Goal: Check status

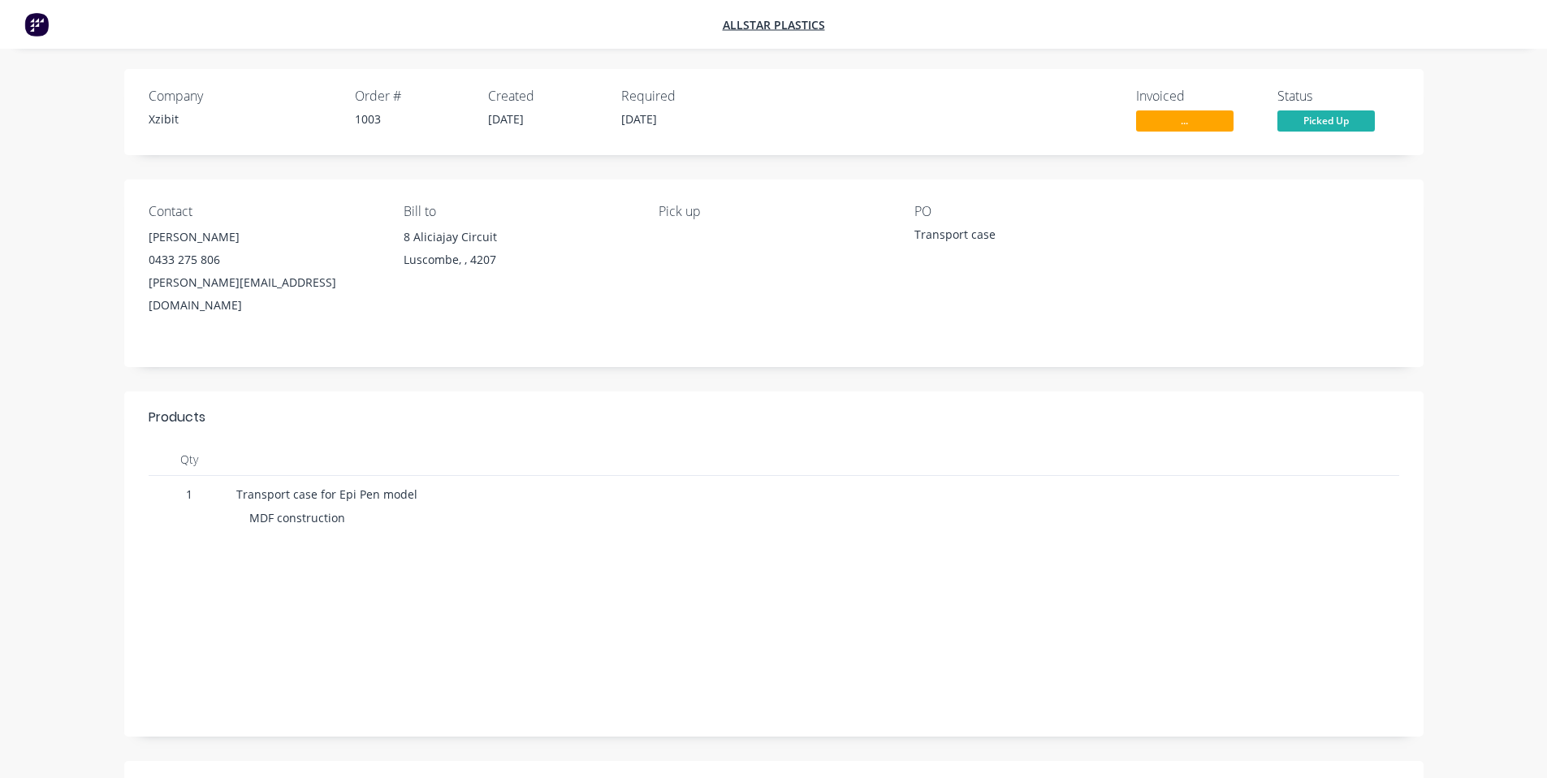
click at [1170, 125] on span "..." at bounding box center [1184, 120] width 97 height 20
click at [1174, 122] on span "..." at bounding box center [1184, 120] width 97 height 20
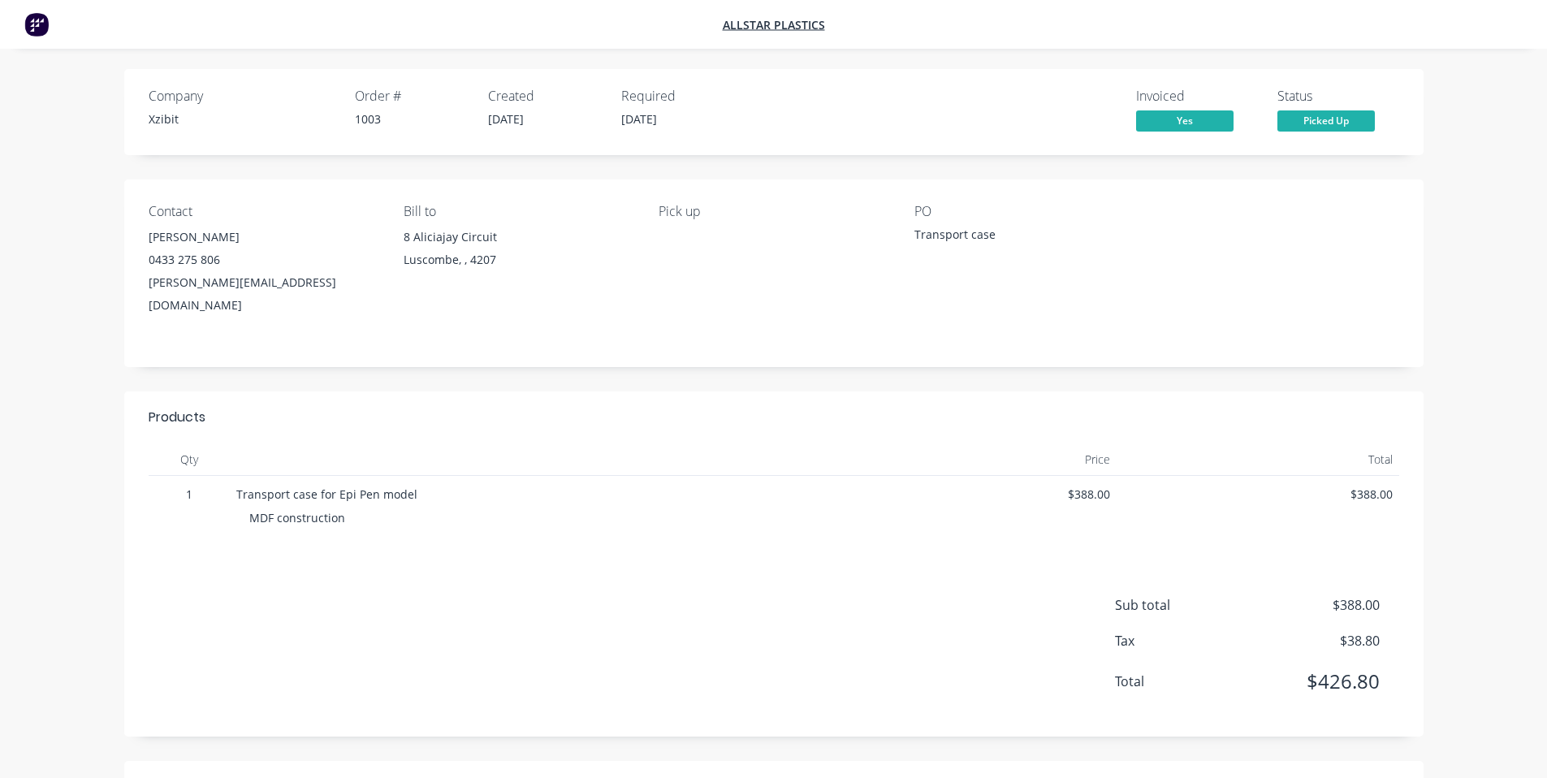
click at [1197, 126] on span "Yes" at bounding box center [1184, 120] width 97 height 20
